Goal: Information Seeking & Learning: Learn about a topic

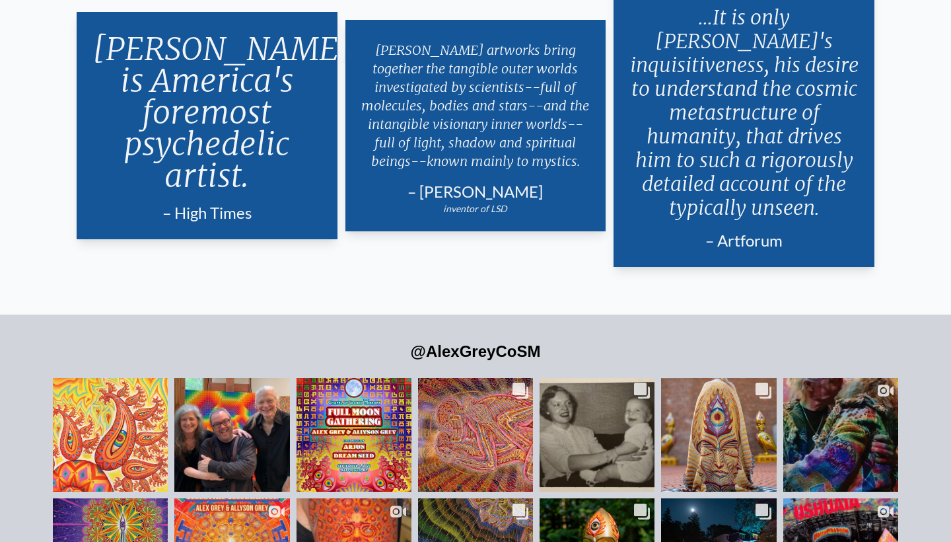
scroll to position [2829, 0]
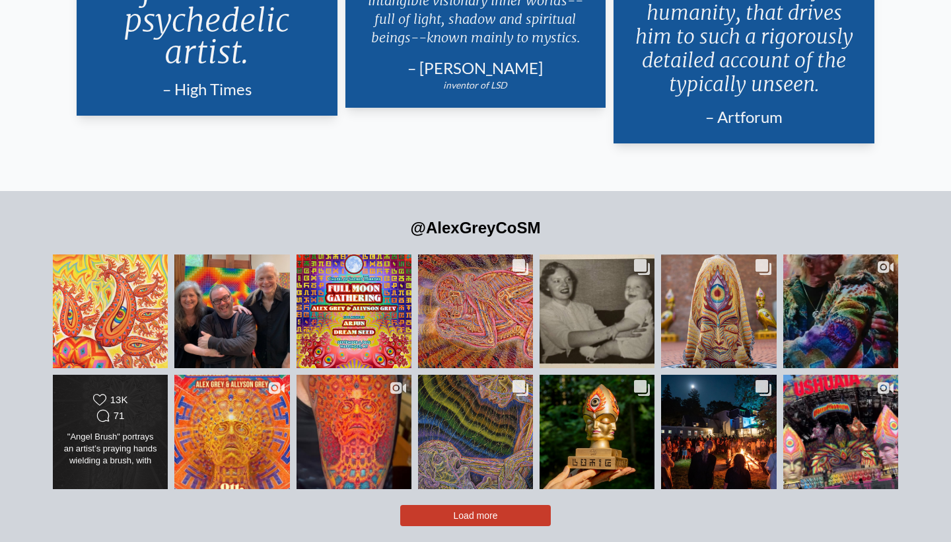
click at [143, 393] on div "Likes Count 13K Comments Count 71" at bounding box center [110, 409] width 93 height 32
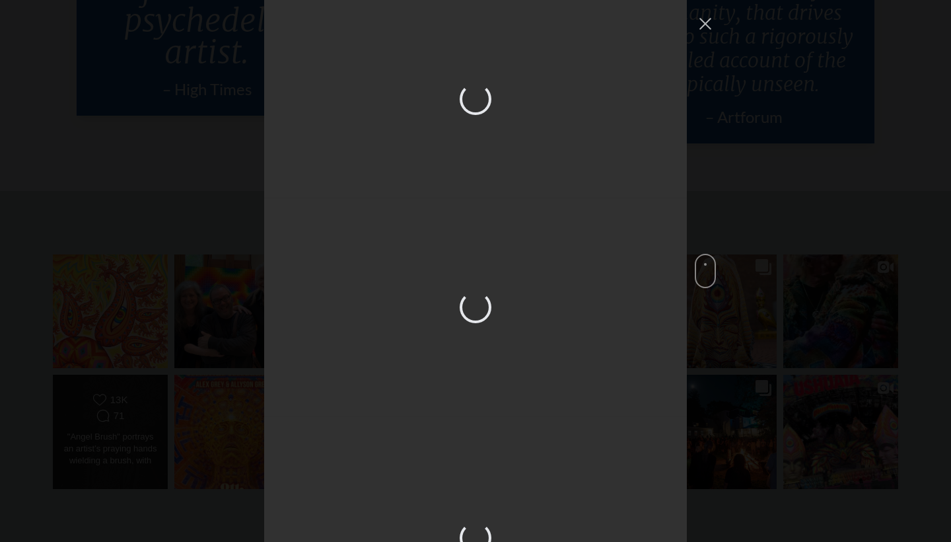
scroll to position [1472, 0]
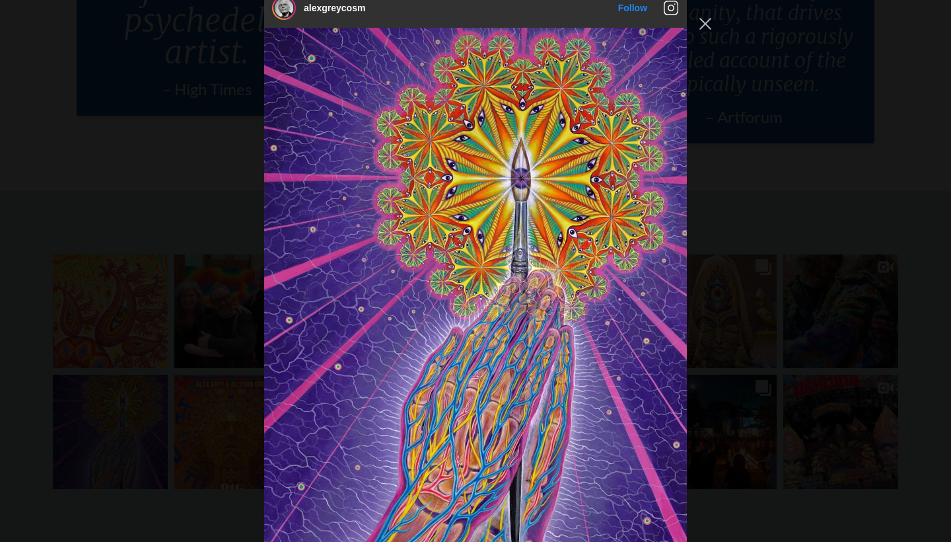
click at [143, 381] on div "alexgreycosm Follow" at bounding box center [475, 271] width 951 height 542
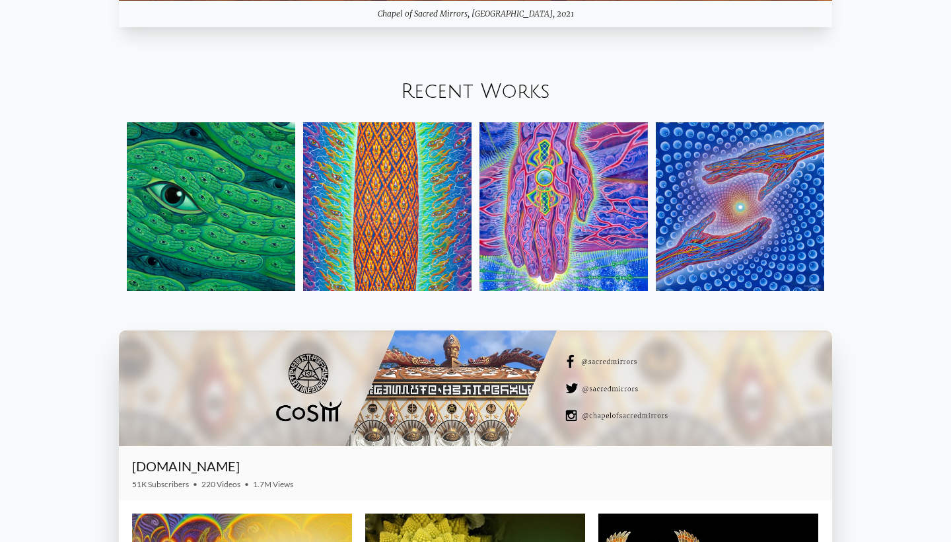
scroll to position [1616, 0]
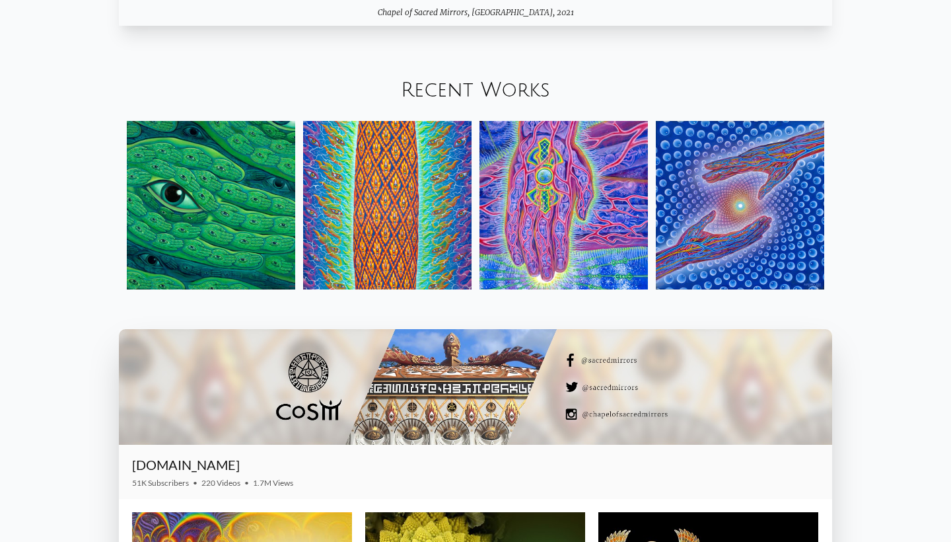
click at [478, 95] on link "Recent Works" at bounding box center [475, 90] width 149 height 22
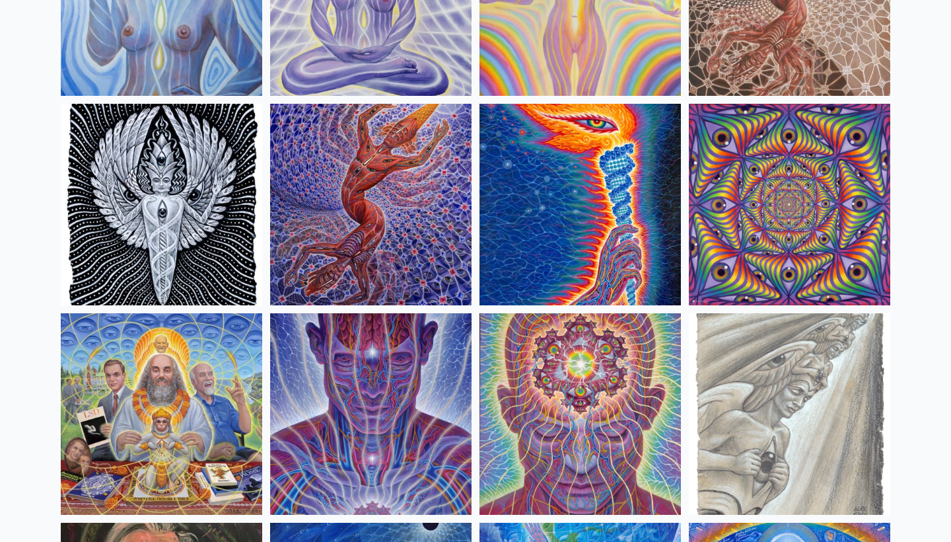
scroll to position [1322, 0]
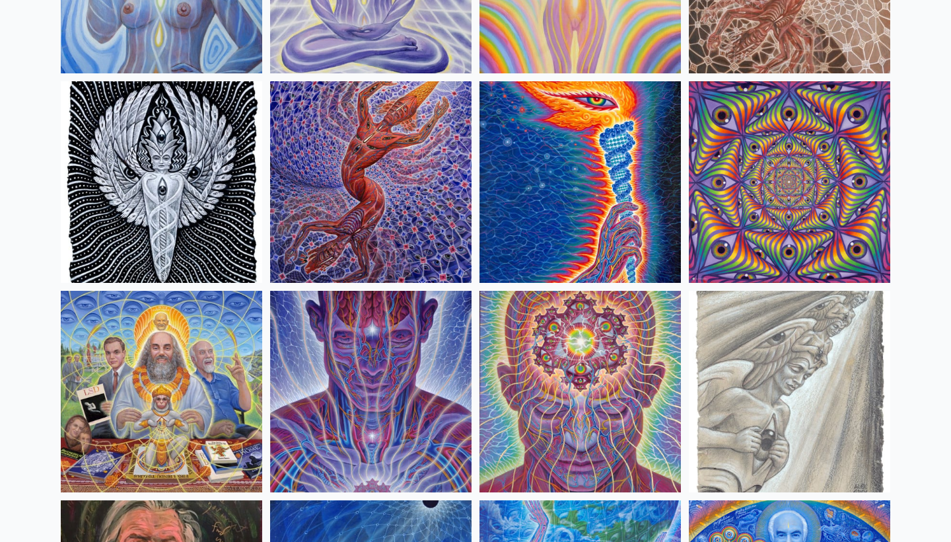
click at [244, 213] on img at bounding box center [161, 181] width 201 height 201
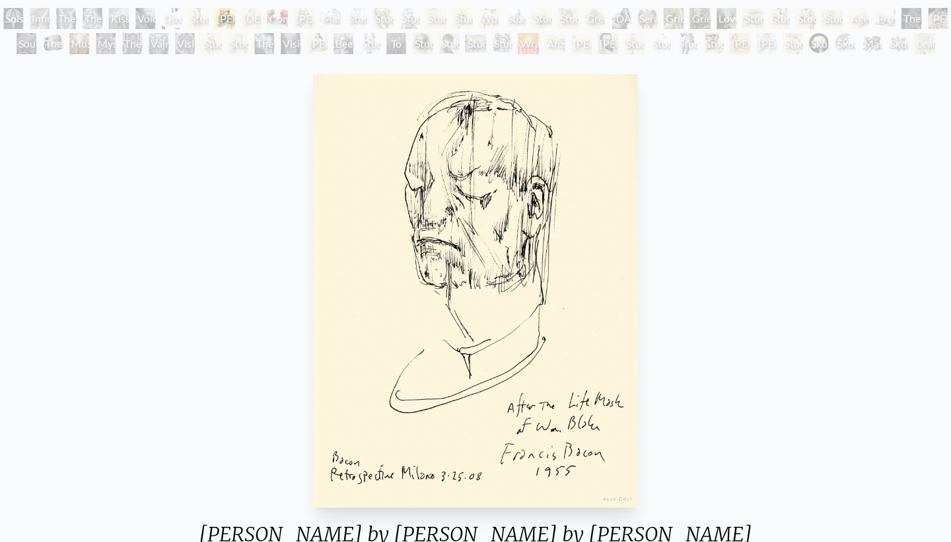
scroll to position [77, 0]
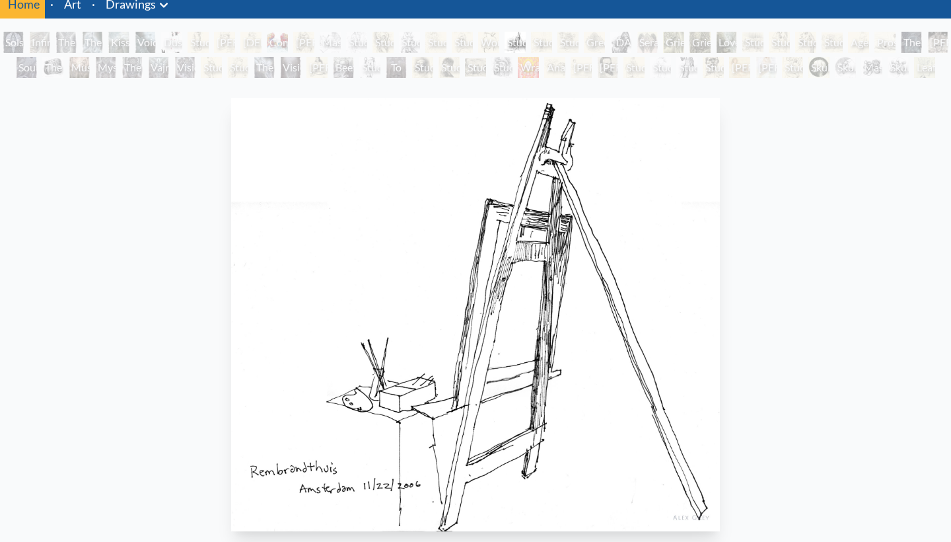
scroll to position [54, 0]
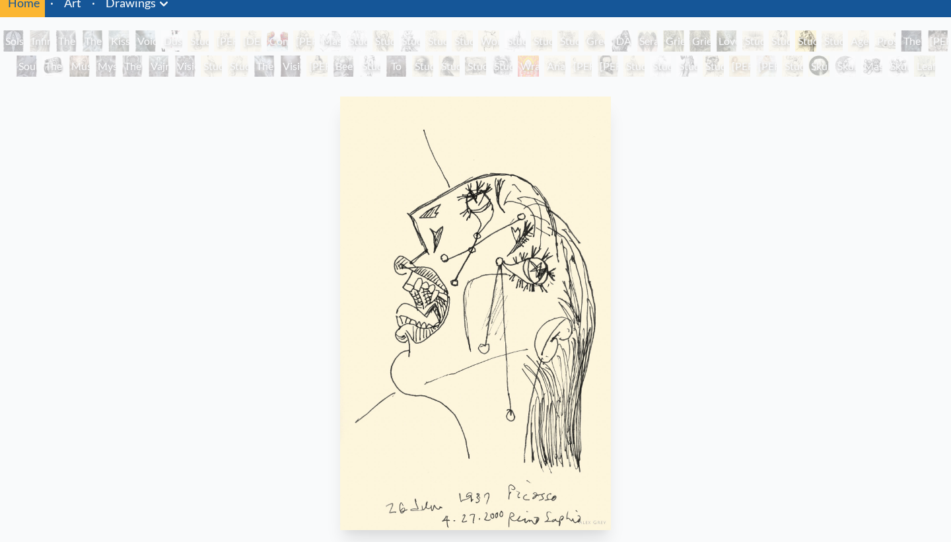
click at [524, 69] on div "Wrathful Guardian" at bounding box center [528, 65] width 21 height 21
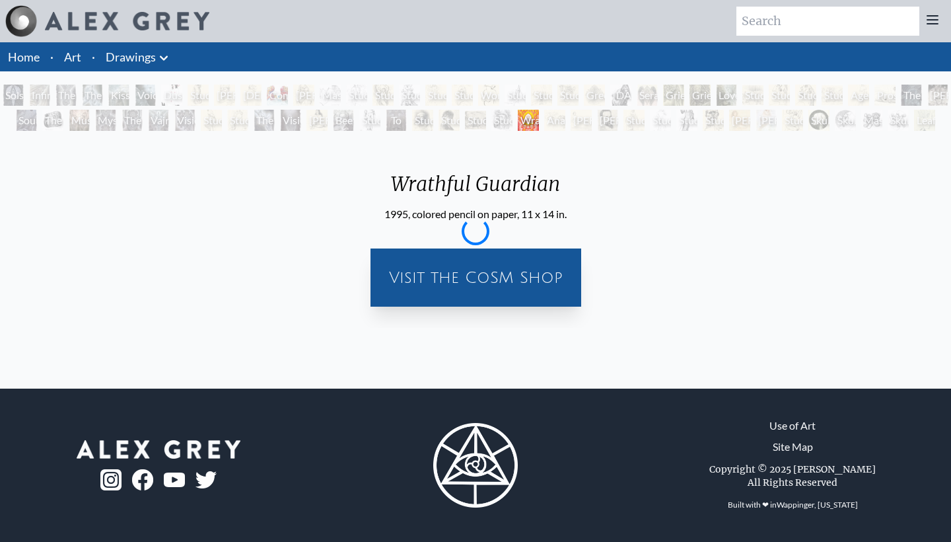
scroll to position [17, 0]
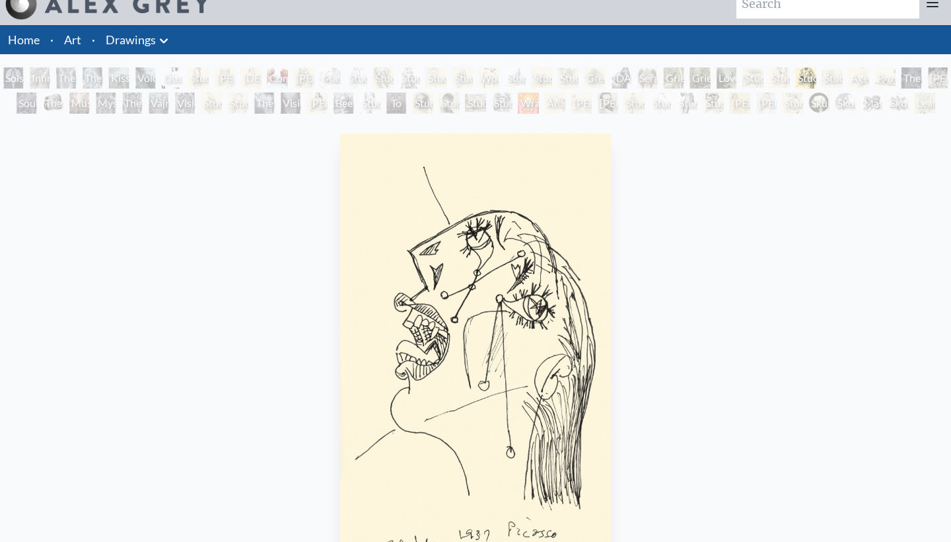
click at [76, 31] on link "Art" at bounding box center [72, 39] width 17 height 18
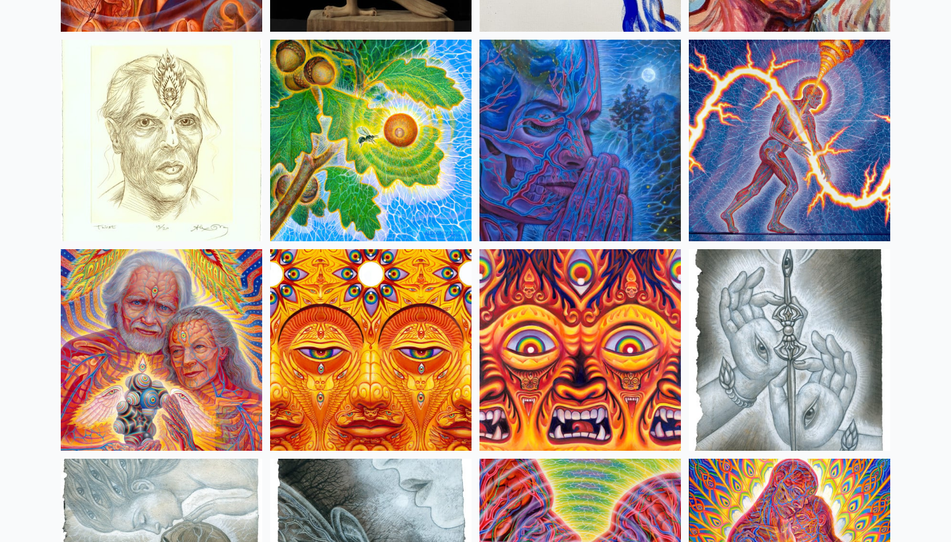
scroll to position [3877, 0]
click at [359, 199] on img at bounding box center [370, 140] width 201 height 201
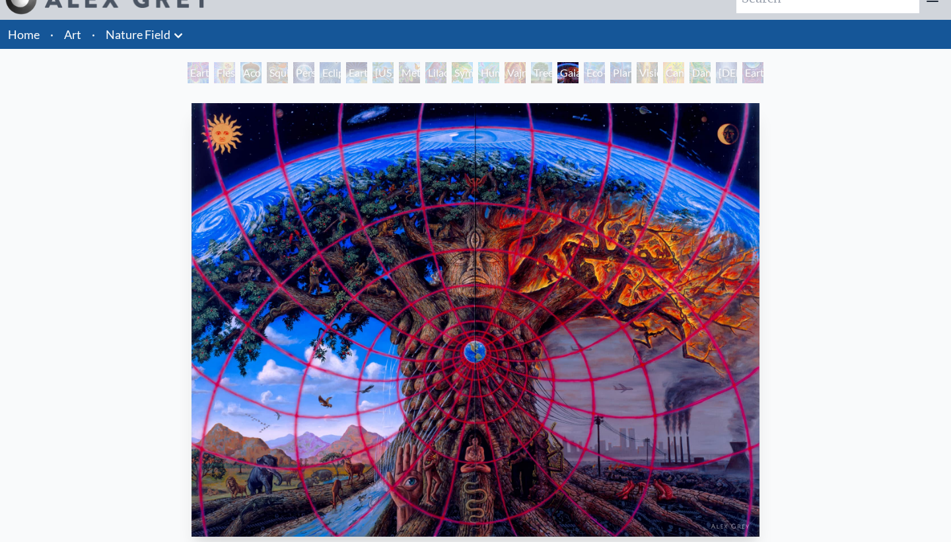
scroll to position [22, 0]
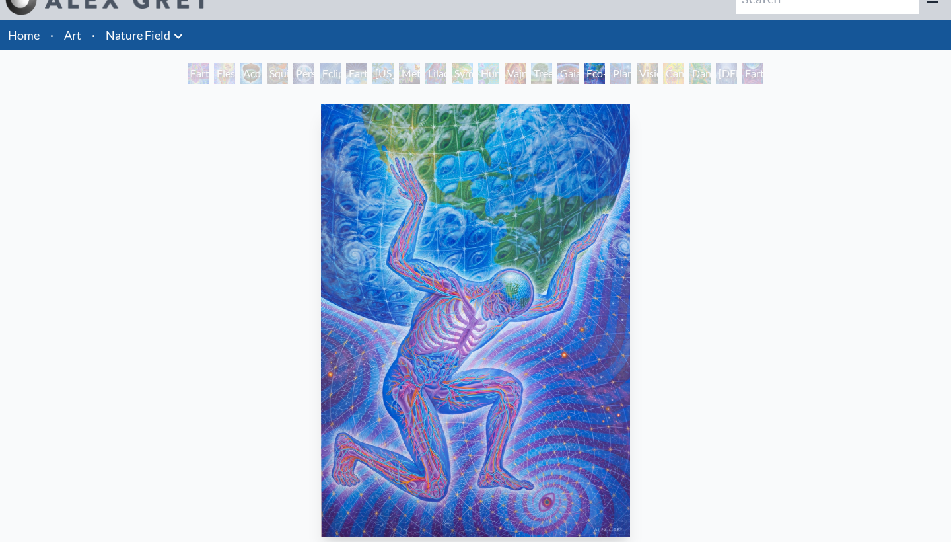
click at [82, 30] on li "Art" at bounding box center [73, 34] width 28 height 29
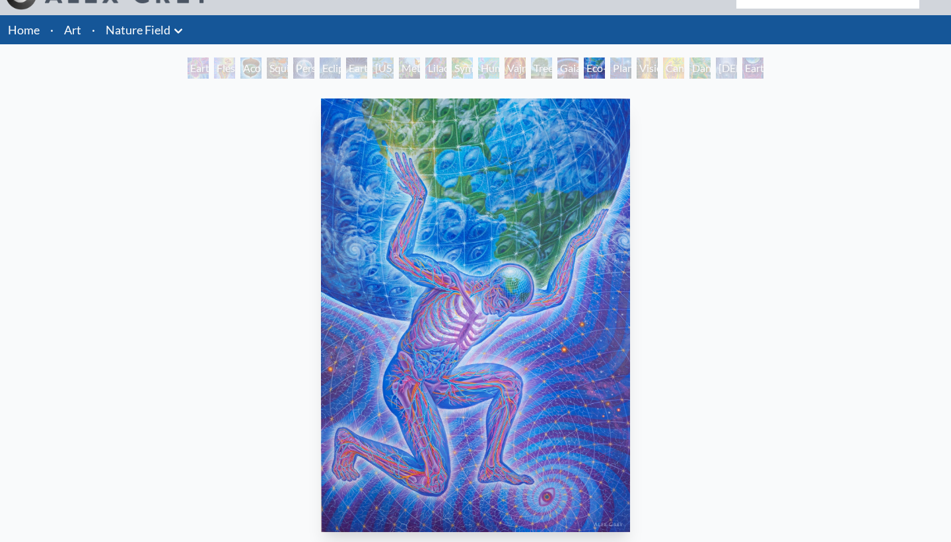
scroll to position [29, 0]
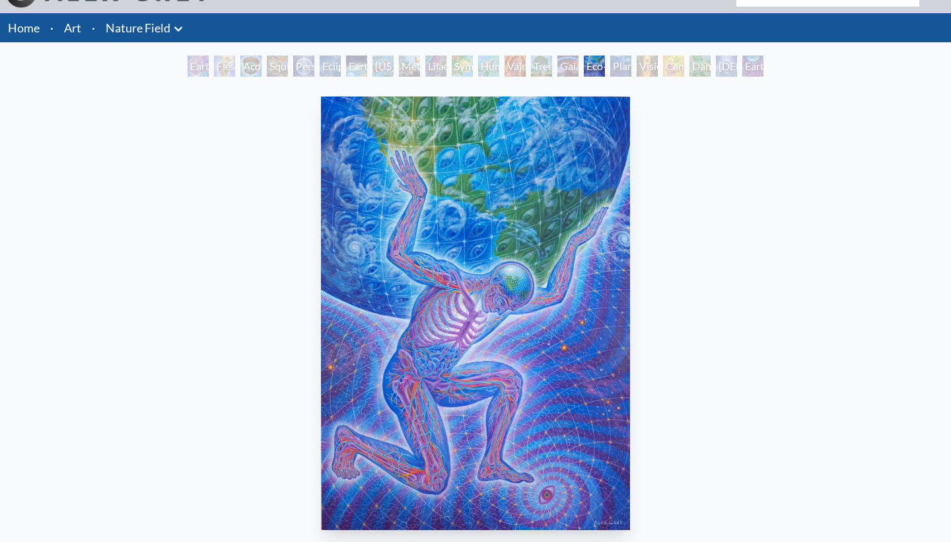
click at [348, 66] on div "Earth Energies" at bounding box center [356, 65] width 21 height 21
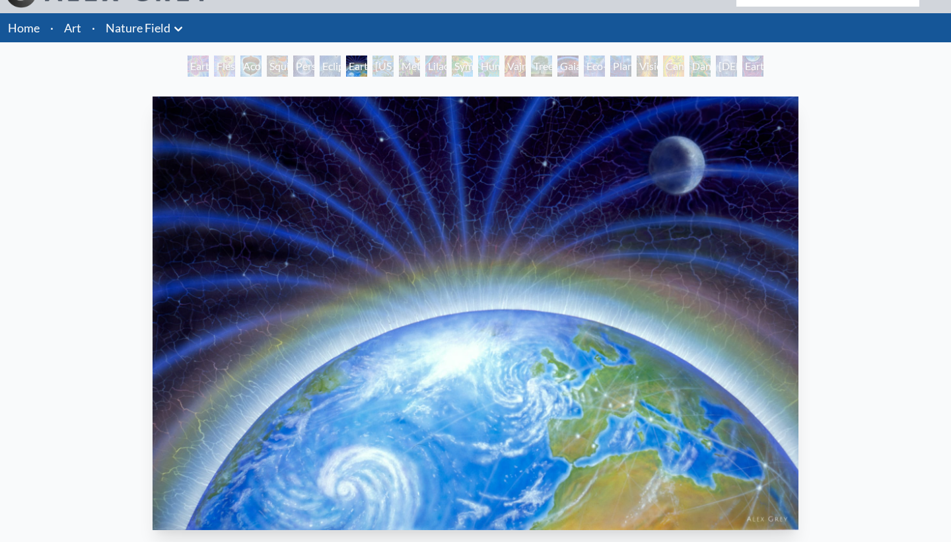
click at [81, 30] on li "Art" at bounding box center [73, 27] width 28 height 29
click at [69, 28] on link "Art" at bounding box center [72, 27] width 17 height 18
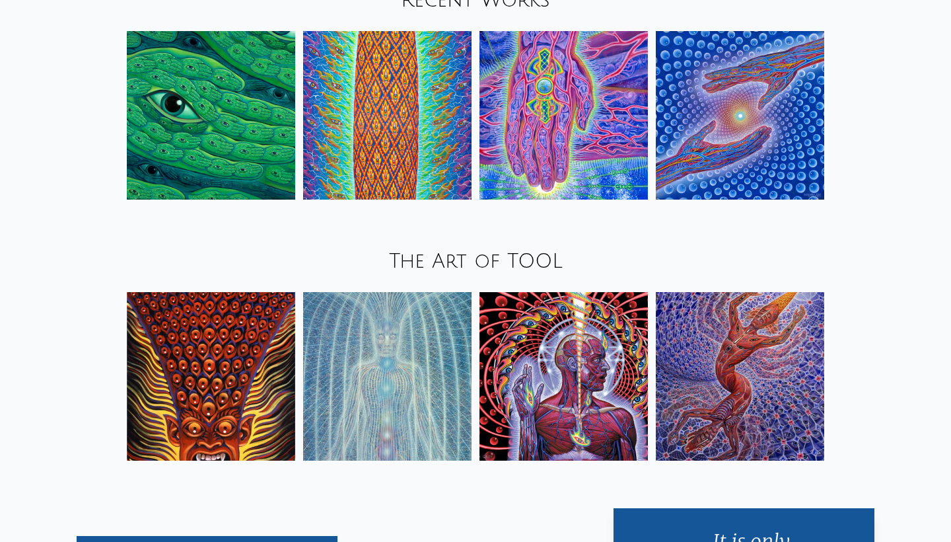
scroll to position [1707, 0]
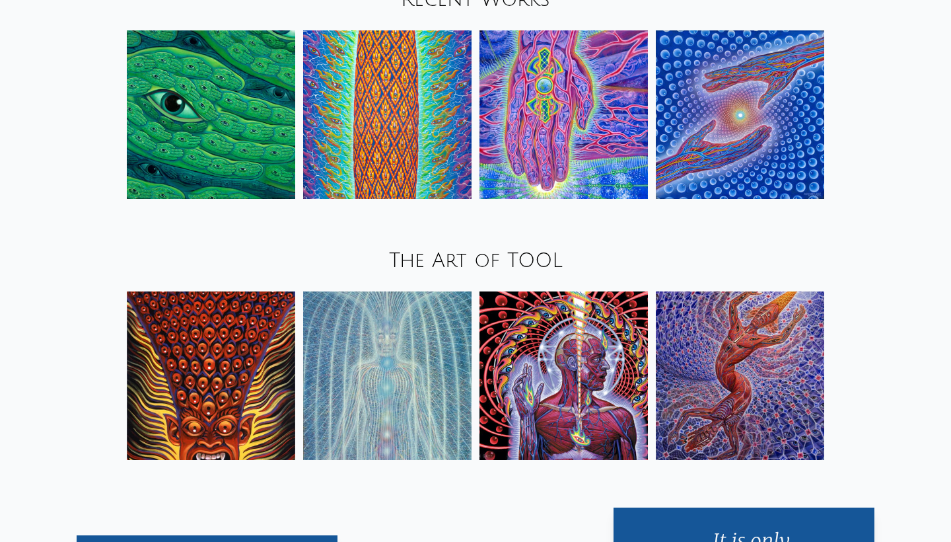
click at [484, 271] on link "The Art of TOOL" at bounding box center [476, 261] width 174 height 22
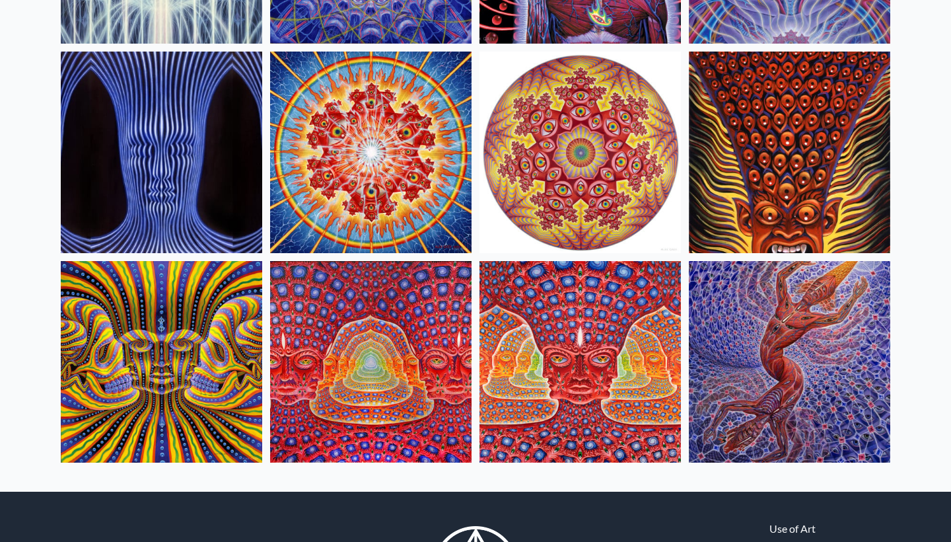
scroll to position [513, 0]
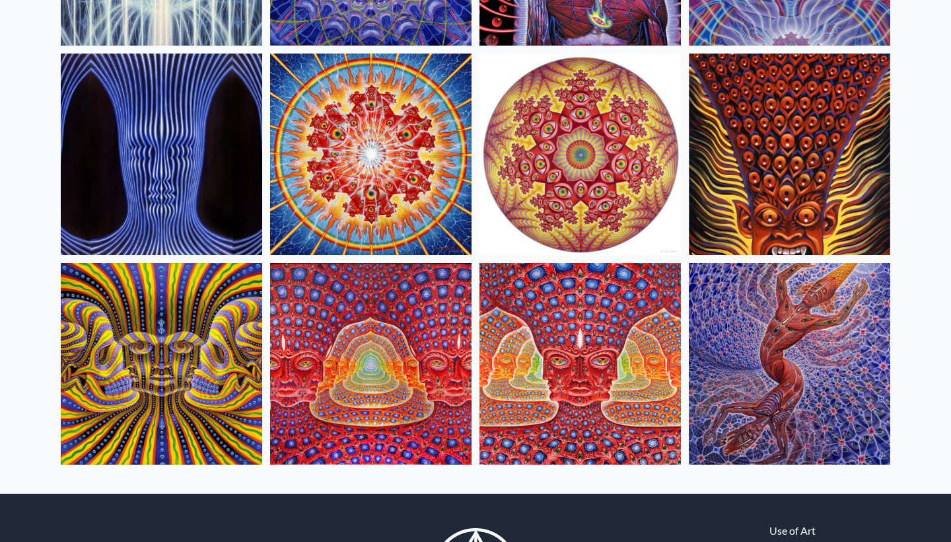
click at [553, 338] on img at bounding box center [580, 363] width 201 height 201
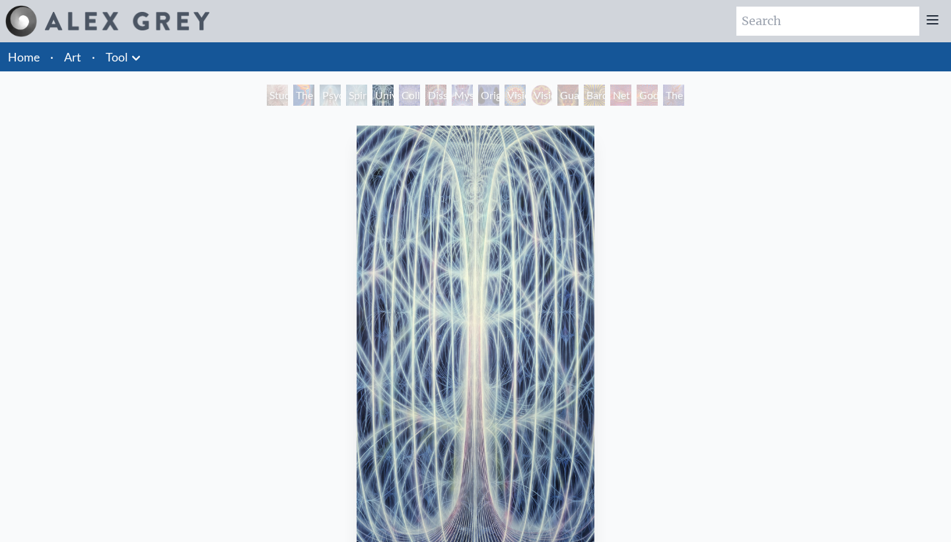
click at [670, 102] on div "The Great Turn" at bounding box center [673, 95] width 21 height 21
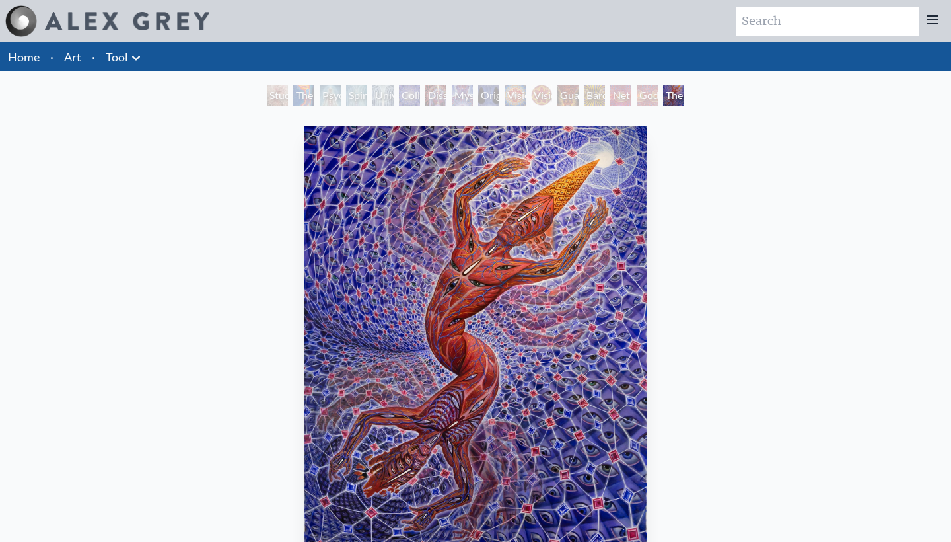
click at [77, 59] on link "Art" at bounding box center [72, 57] width 17 height 18
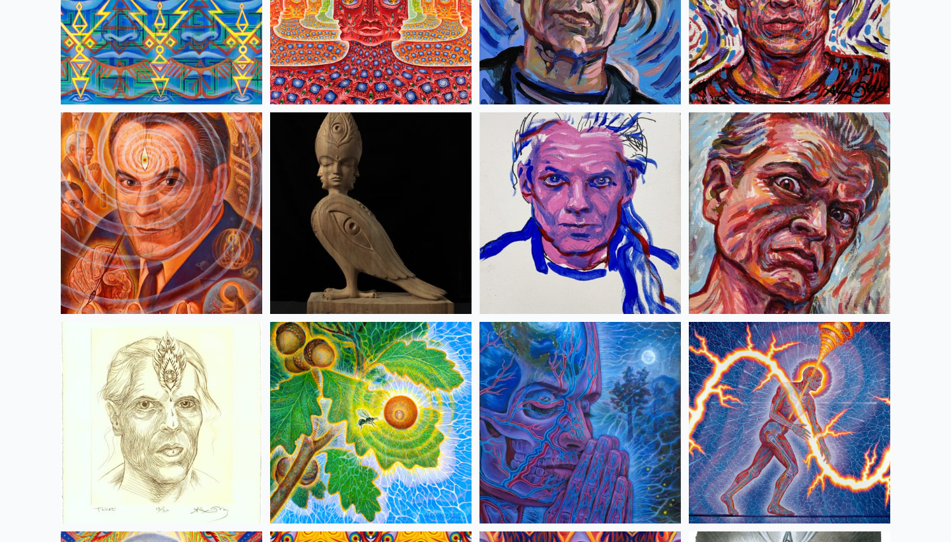
scroll to position [3649, 0]
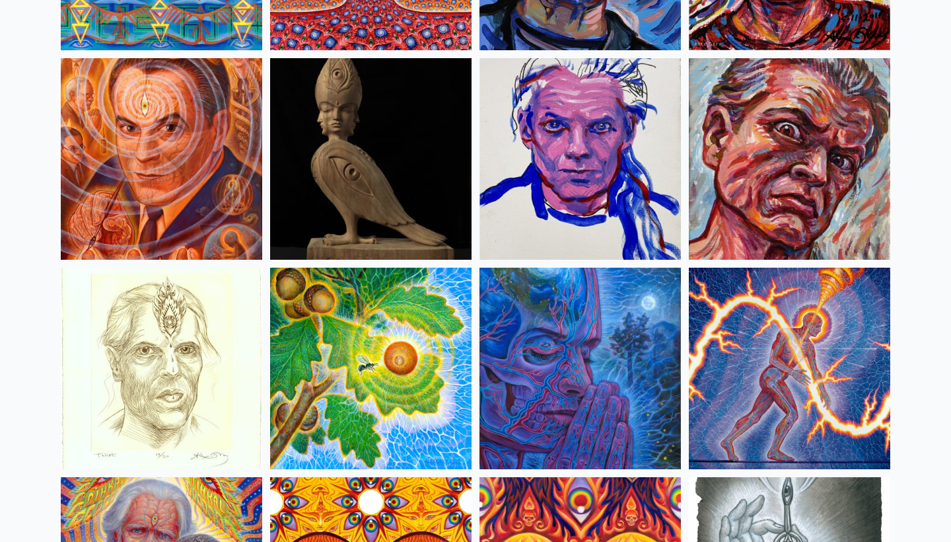
click at [174, 161] on img at bounding box center [161, 158] width 201 height 201
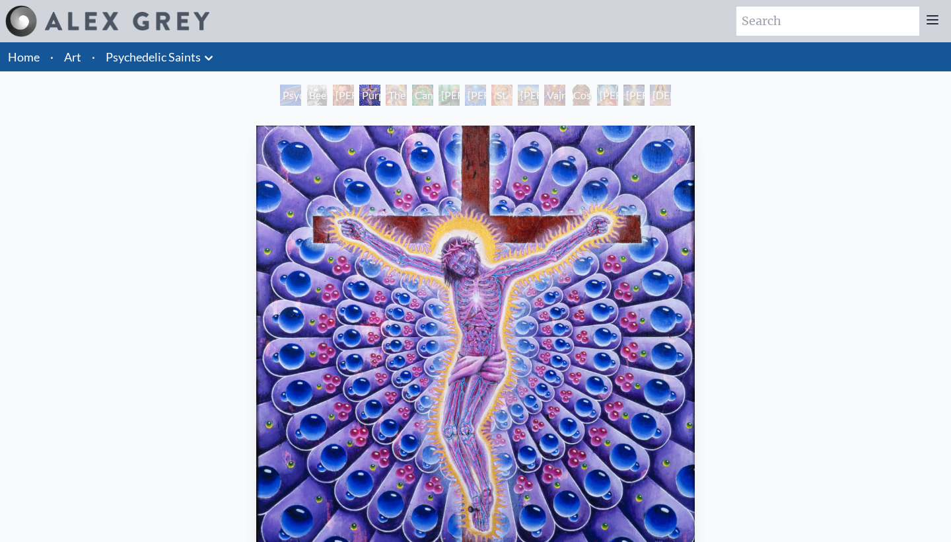
click at [134, 159] on div "Purple Jesus 1987, oil on wood, 20 x 20 in. Visit the CoSM Shop" at bounding box center [476, 419] width 930 height 598
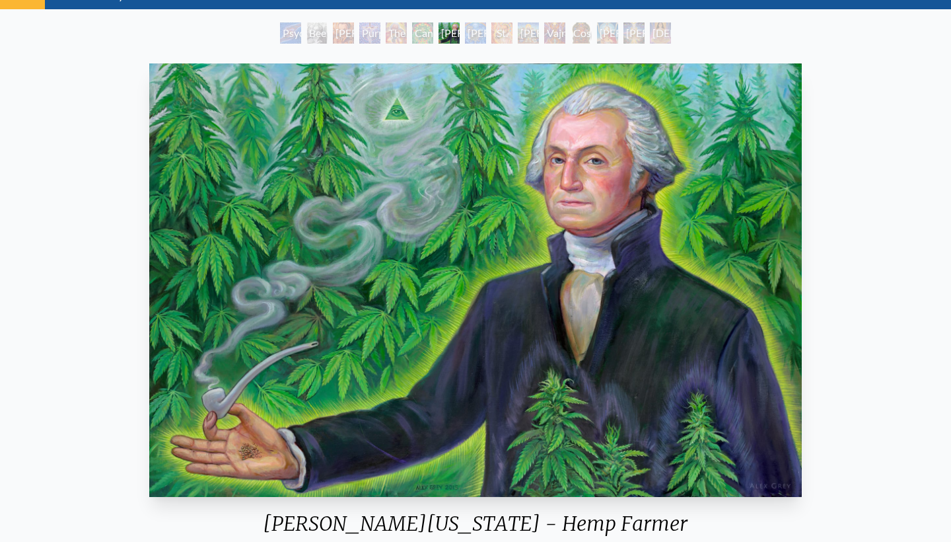
scroll to position [61, 0]
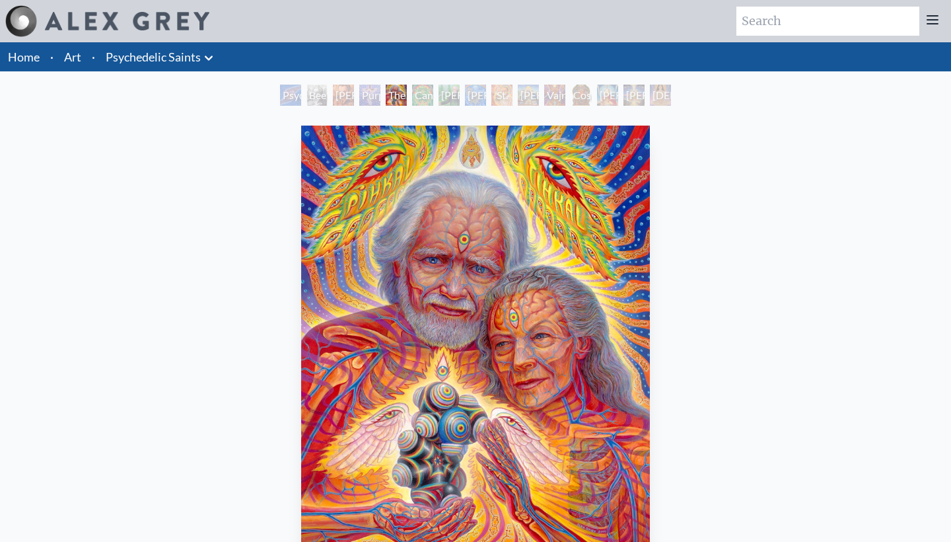
click at [167, 24] on img at bounding box center [127, 21] width 164 height 18
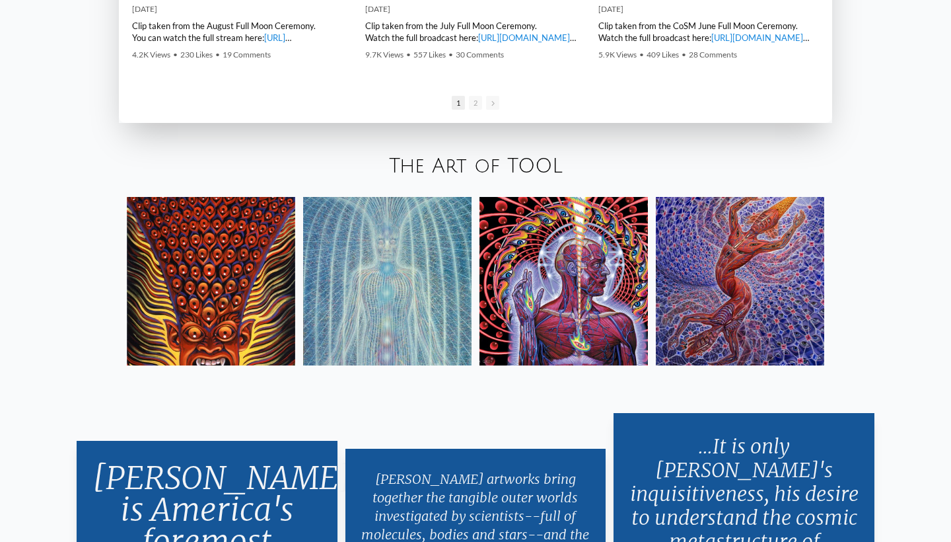
scroll to position [2271, 0]
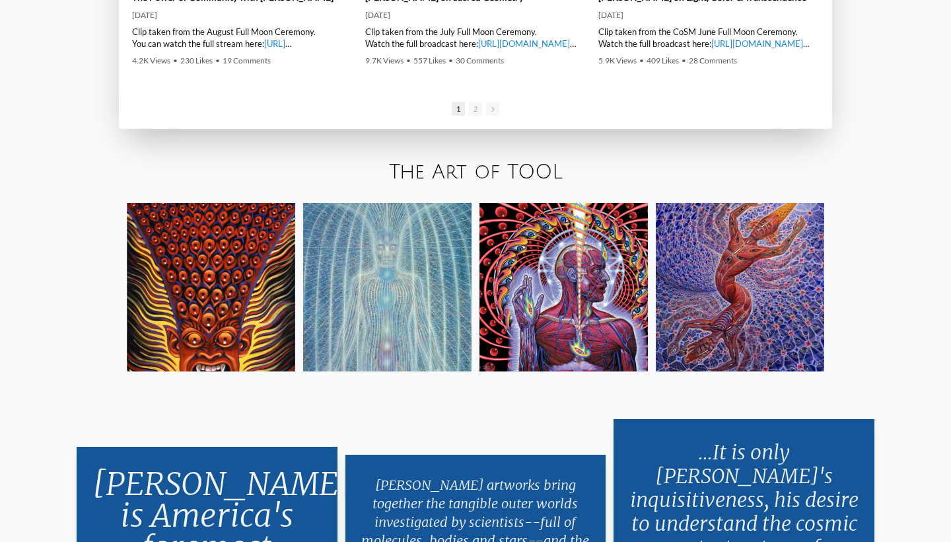
click at [469, 164] on link "The Art of TOOL" at bounding box center [476, 172] width 174 height 22
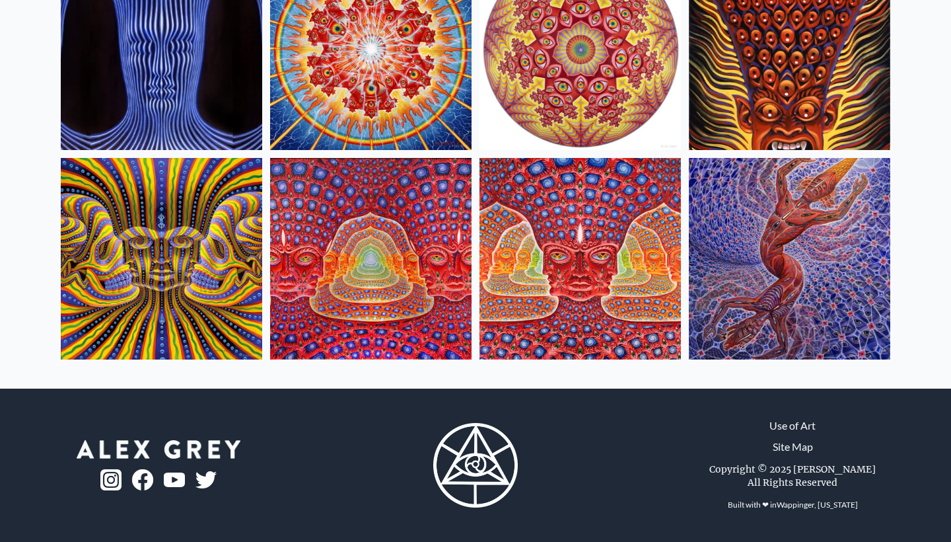
scroll to position [618, 0]
click at [225, 304] on img at bounding box center [161, 258] width 201 height 201
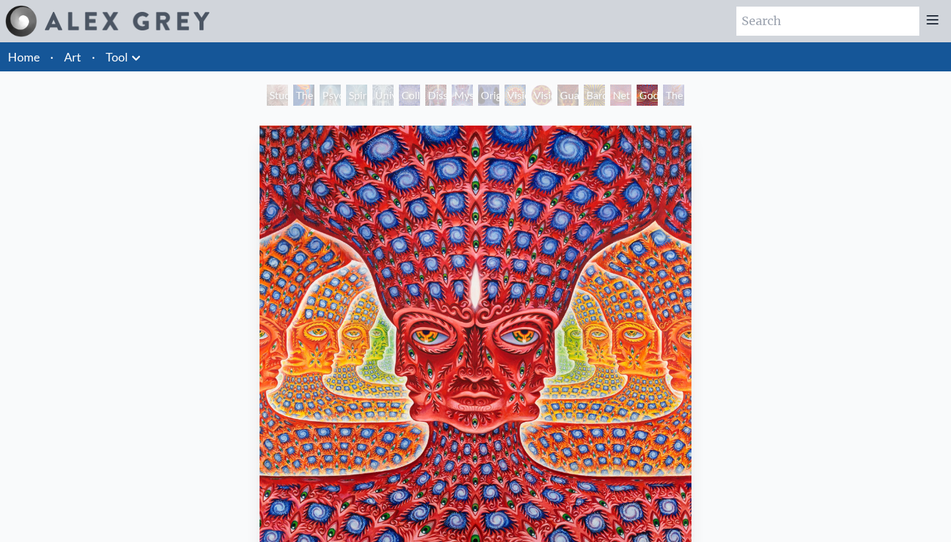
click at [78, 53] on link "Art" at bounding box center [72, 57] width 17 height 18
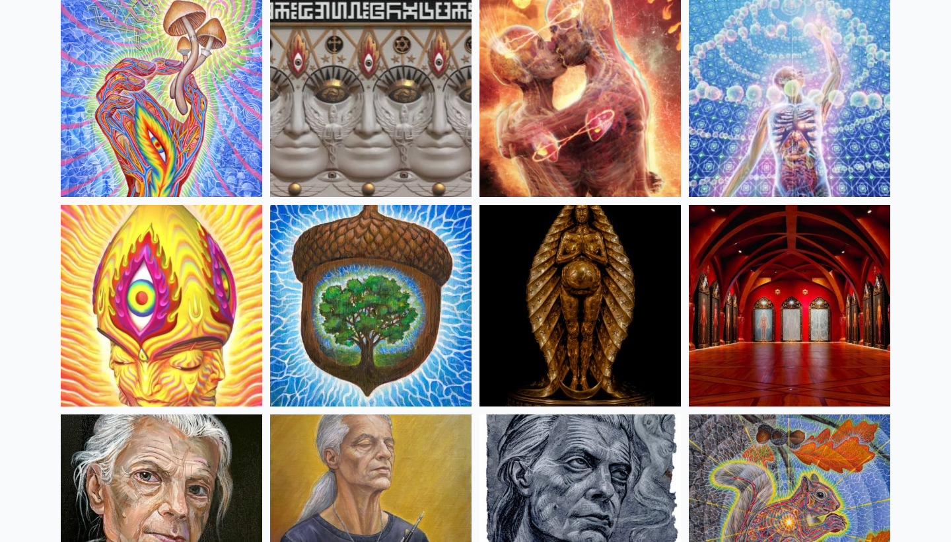
scroll to position [352, 0]
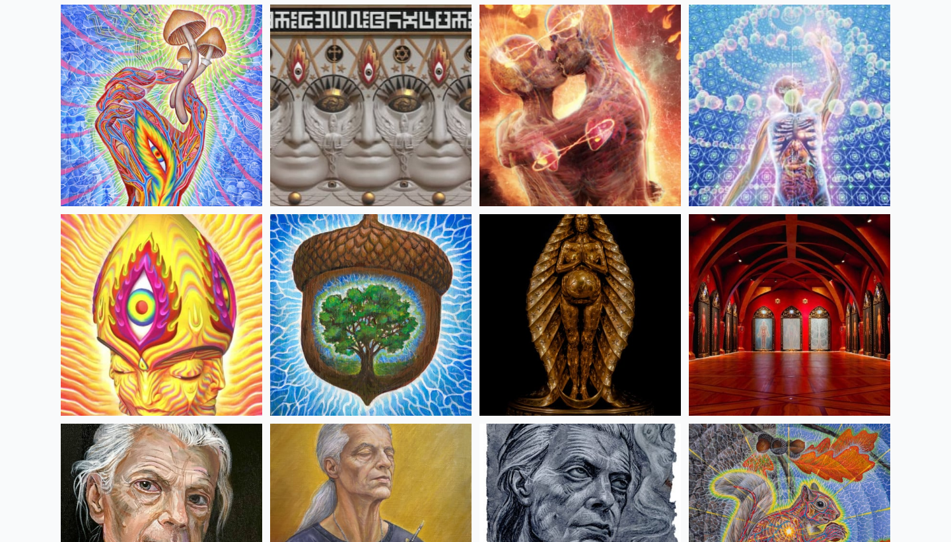
click at [340, 122] on img at bounding box center [370, 105] width 201 height 201
click at [696, 359] on img at bounding box center [789, 314] width 201 height 201
click at [719, 357] on img at bounding box center [789, 314] width 201 height 201
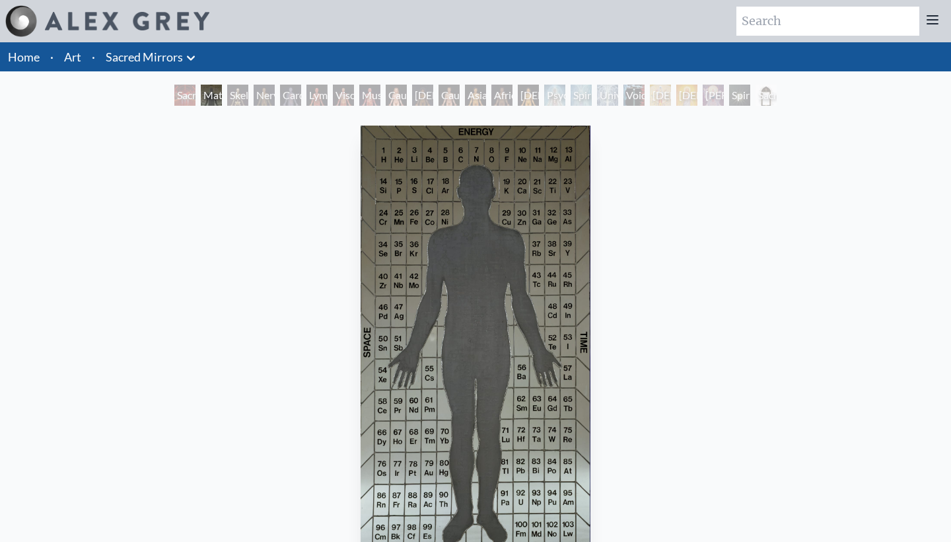
click at [80, 61] on link "Art" at bounding box center [72, 57] width 17 height 18
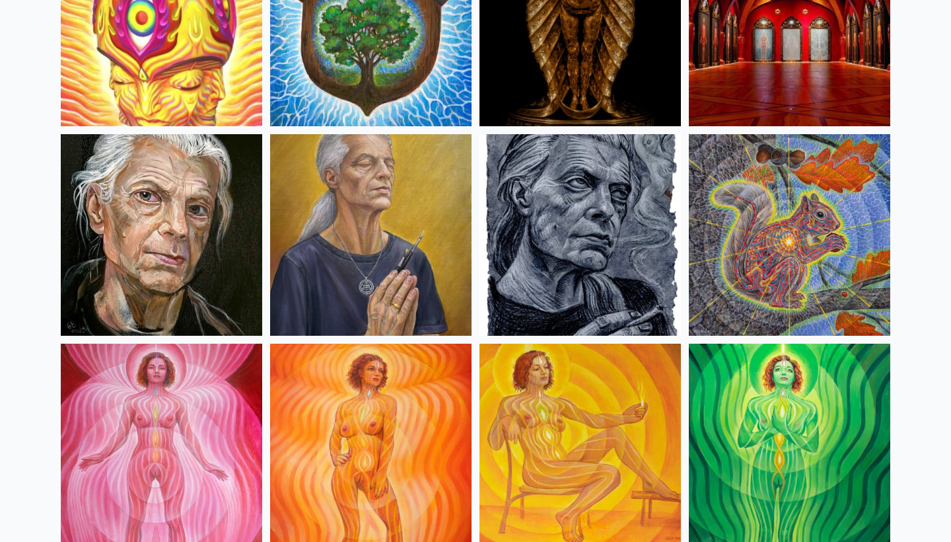
scroll to position [643, 0]
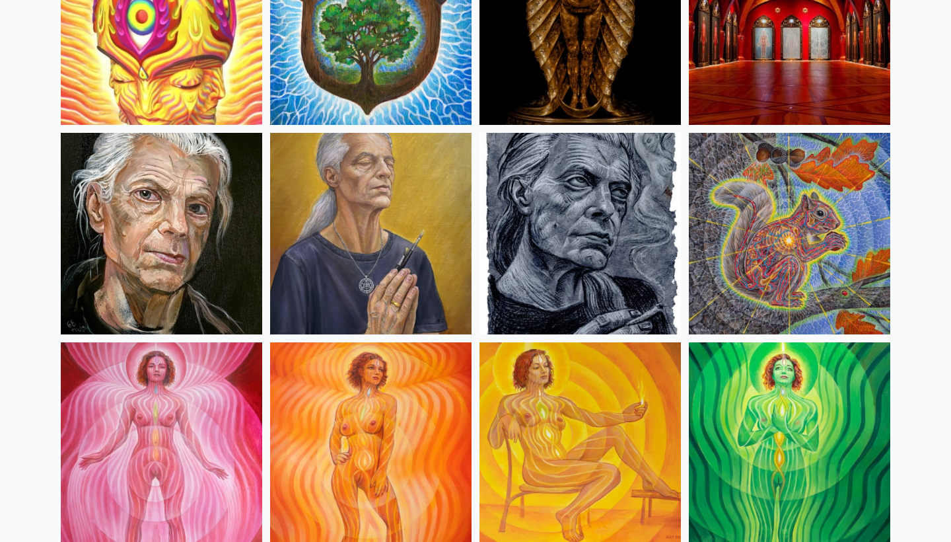
click at [750, 193] on img at bounding box center [789, 233] width 201 height 201
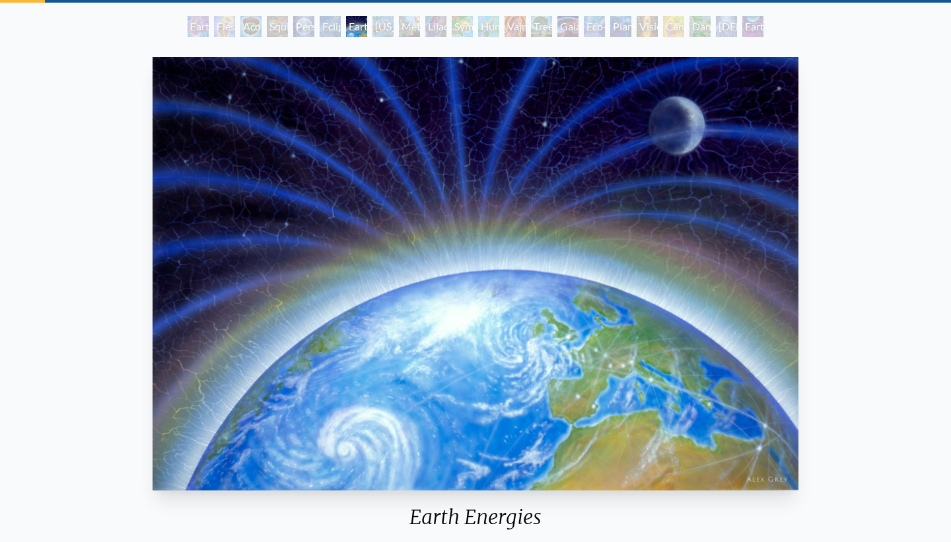
scroll to position [68, 0]
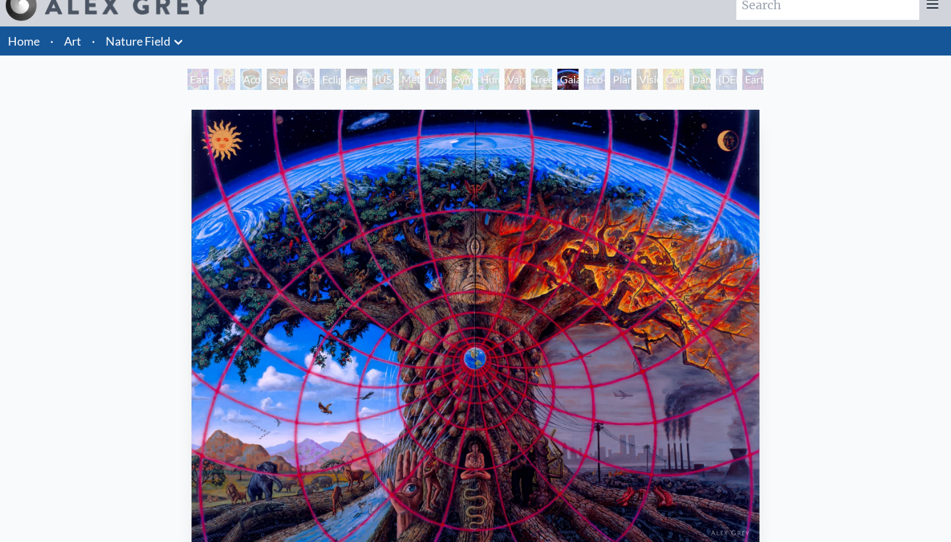
scroll to position [10, 0]
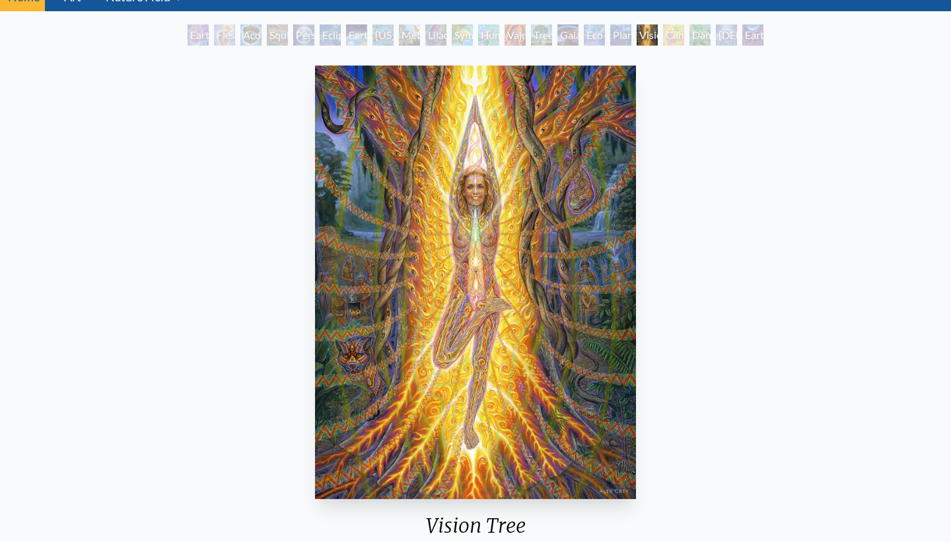
scroll to position [72, 0]
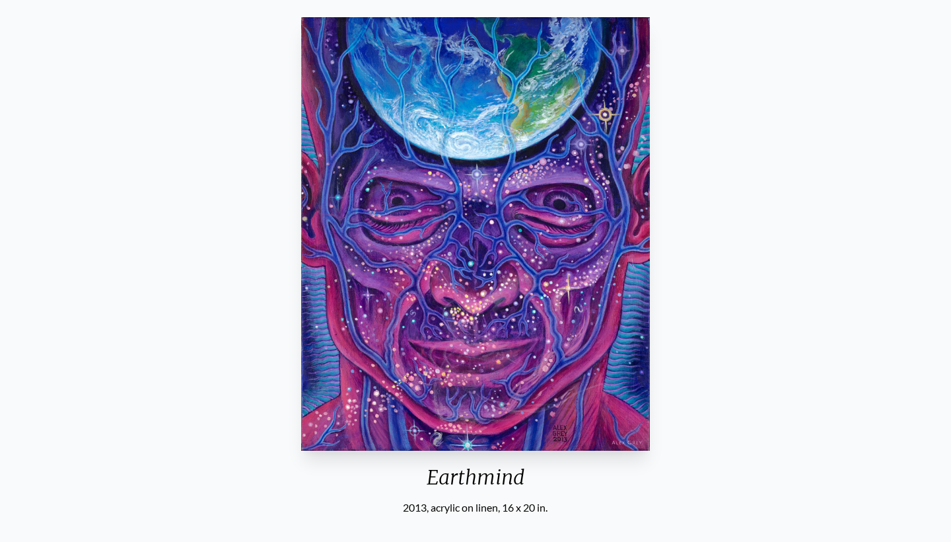
scroll to position [109, 0]
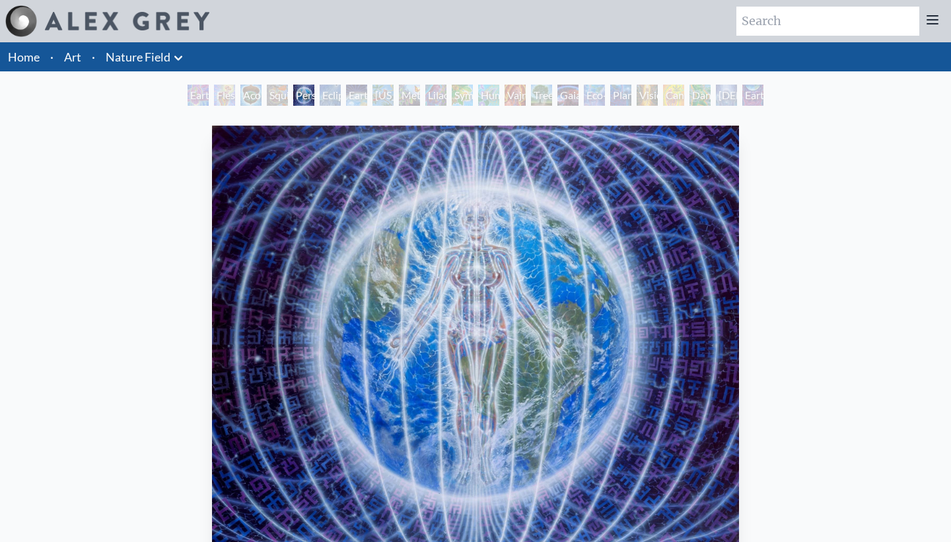
click at [180, 56] on icon at bounding box center [178, 58] width 16 height 16
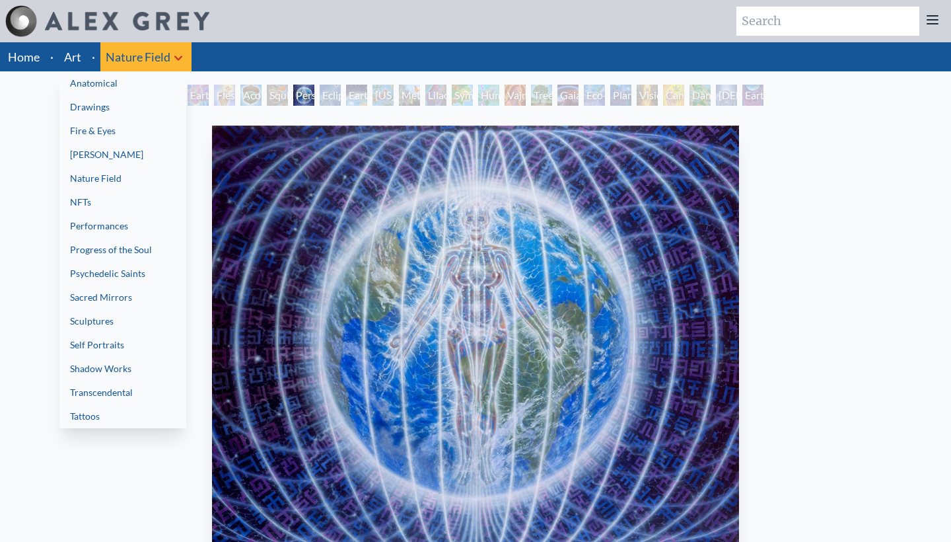
click at [110, 254] on link "Progress of the Soul" at bounding box center [122, 250] width 127 height 24
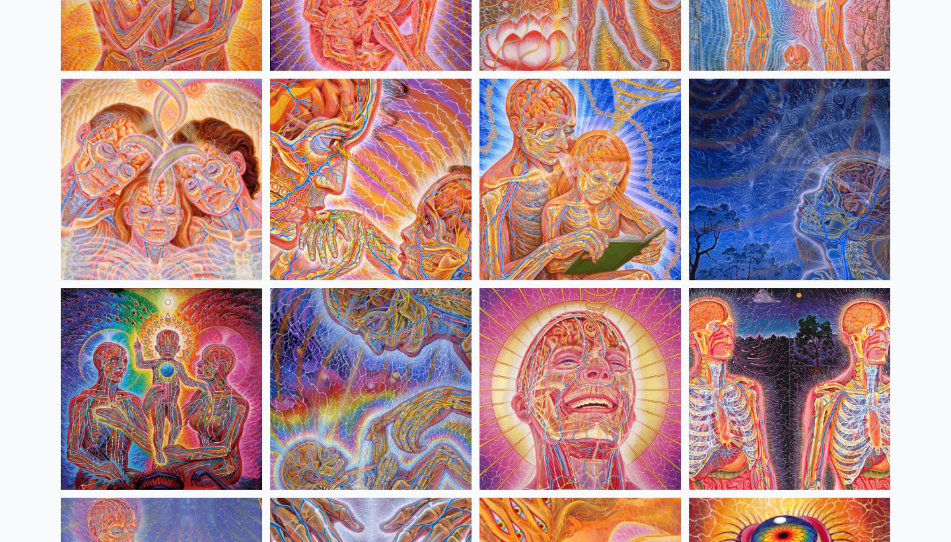
scroll to position [1320, 0]
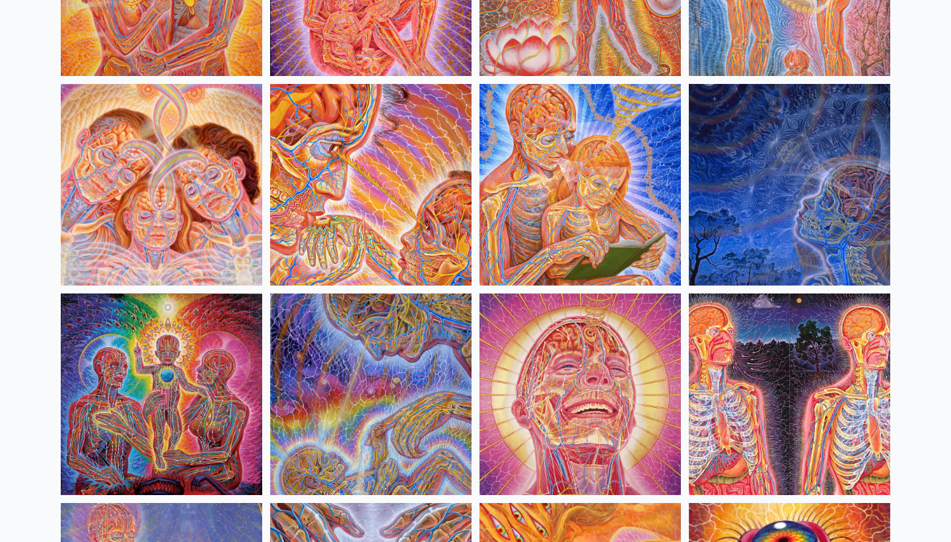
click at [764, 188] on img at bounding box center [789, 184] width 201 height 201
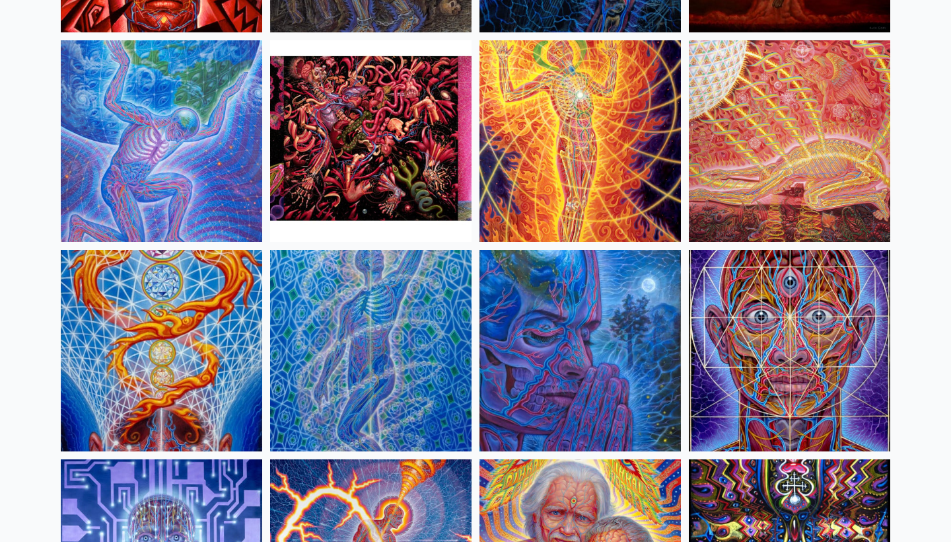
scroll to position [3248, 0]
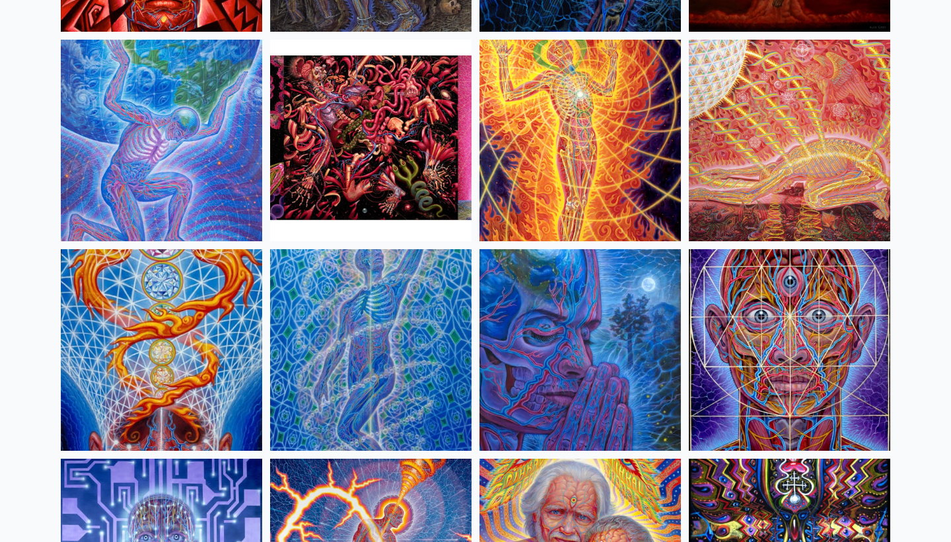
click at [752, 120] on img at bounding box center [789, 140] width 201 height 201
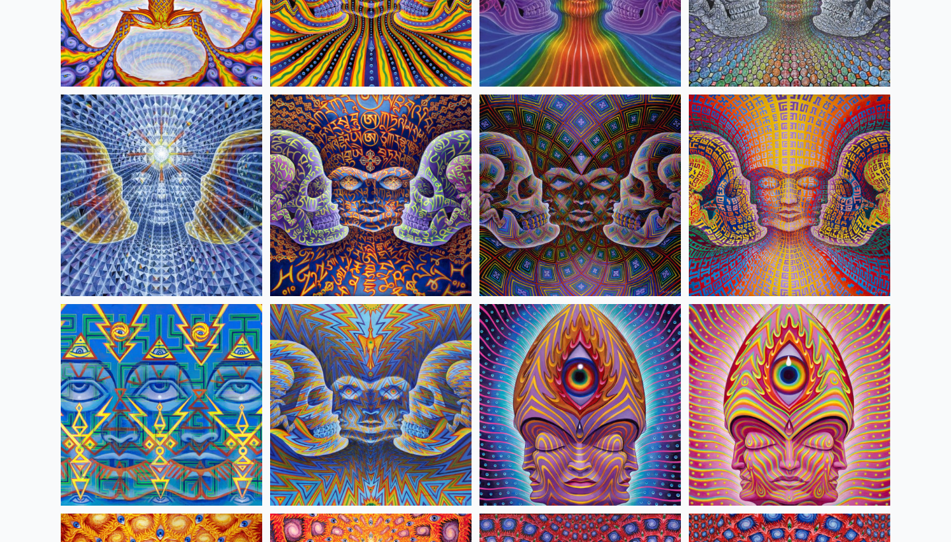
scroll to position [5828, 0]
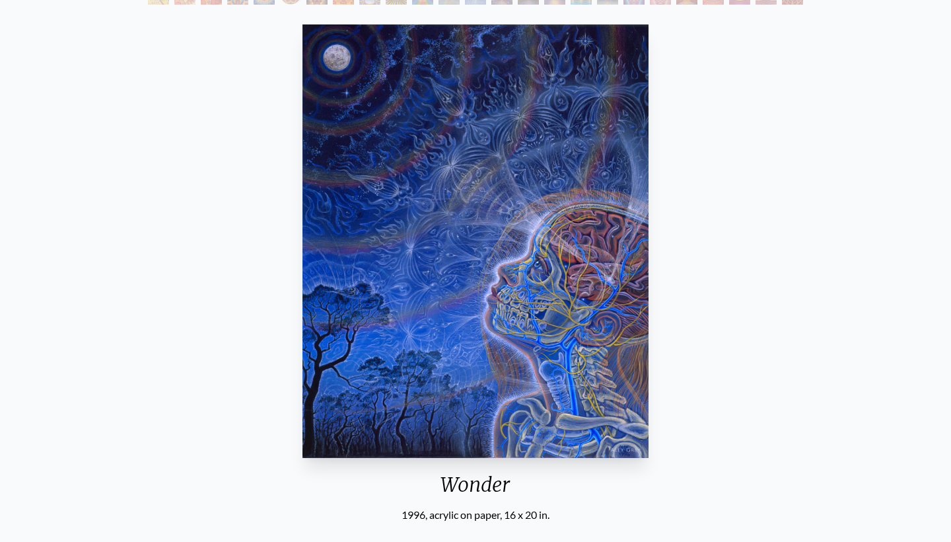
scroll to position [193, 0]
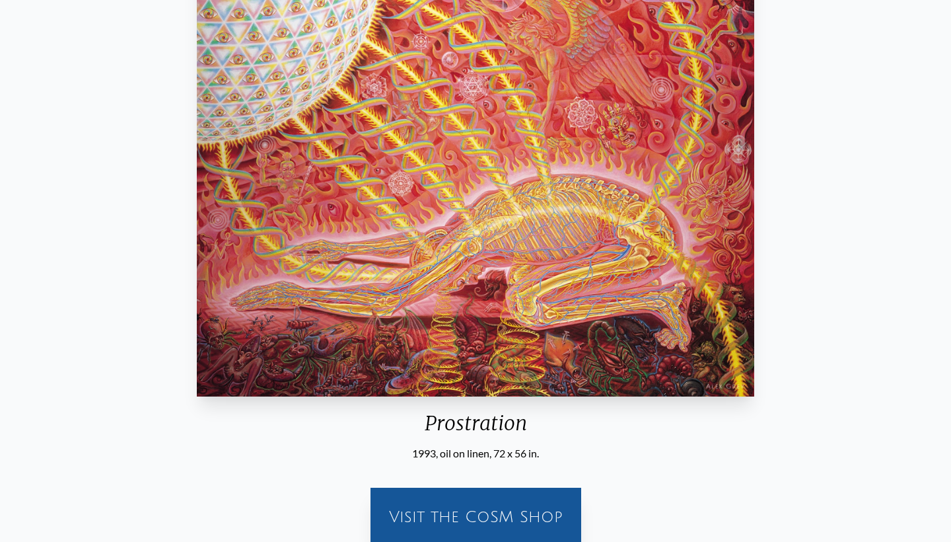
scroll to position [238, 0]
